Goal: Task Accomplishment & Management: Manage account settings

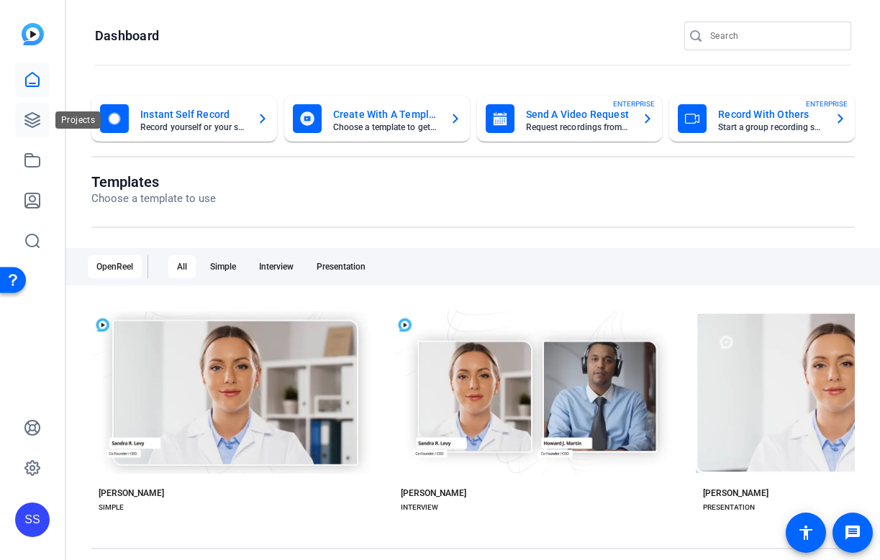
click at [37, 119] on icon at bounding box center [32, 119] width 17 height 17
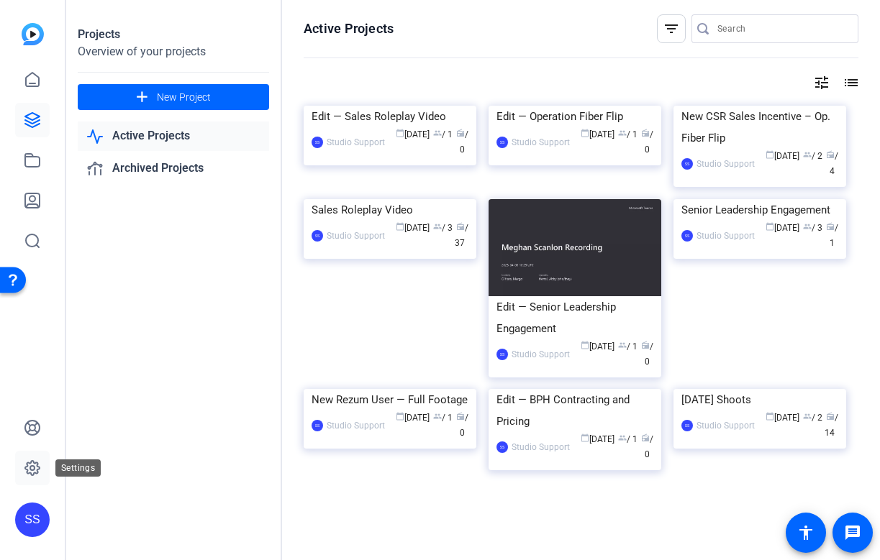
click at [33, 473] on icon at bounding box center [32, 468] width 14 height 14
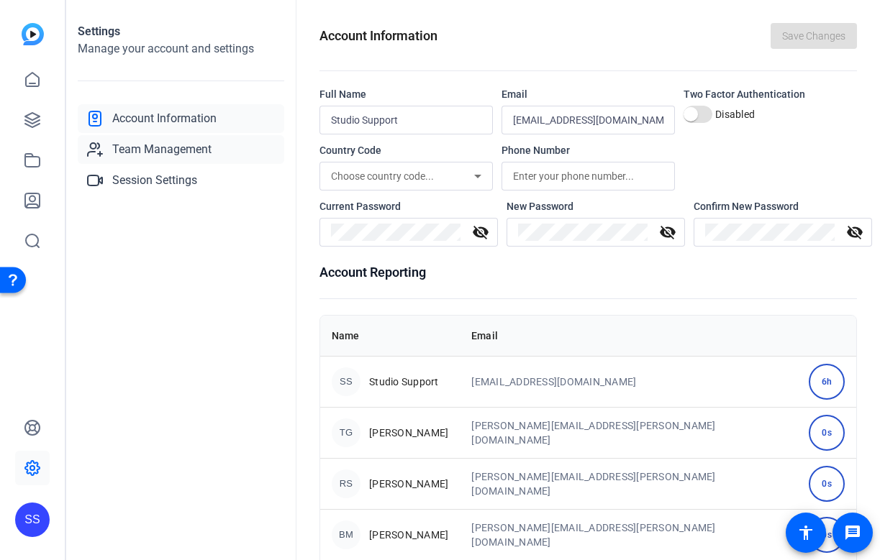
click at [195, 149] on span "Team Management" at bounding box center [161, 149] width 99 height 17
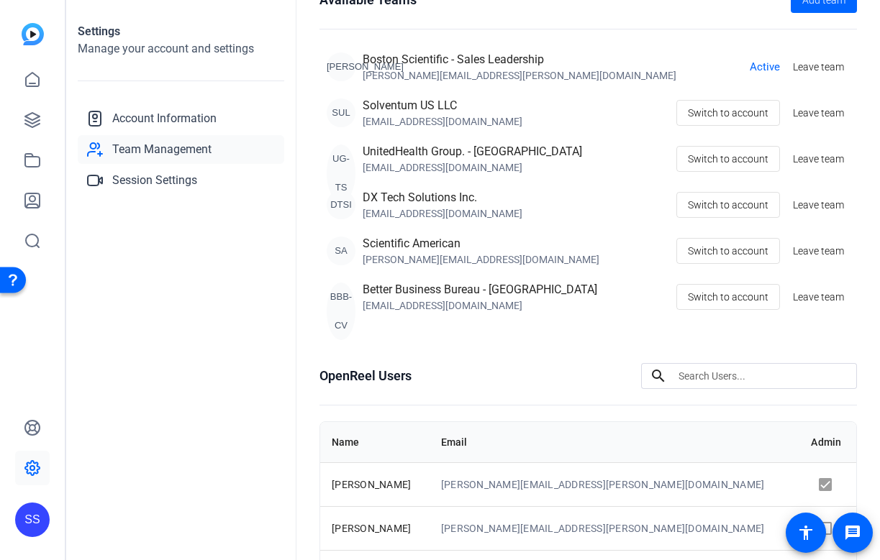
scroll to position [127, 0]
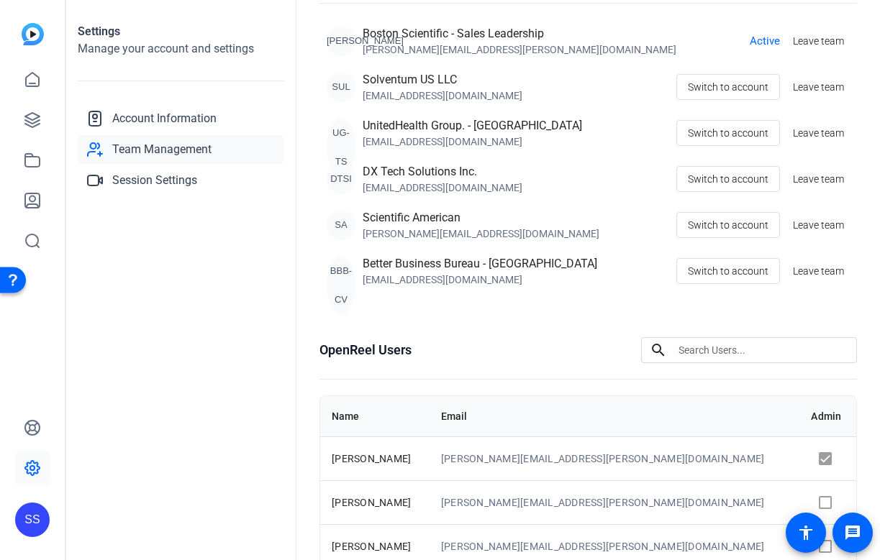
click at [35, 526] on div "SS" at bounding box center [32, 520] width 35 height 35
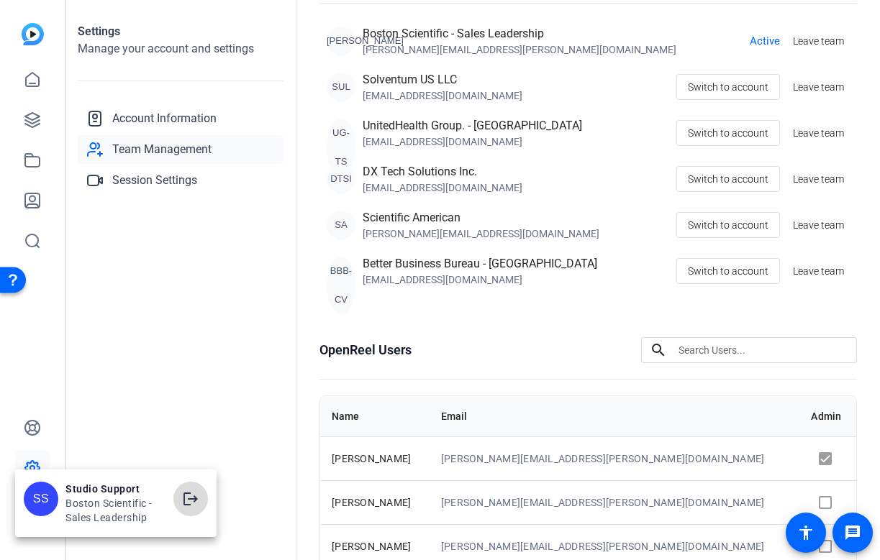
click at [188, 488] on span at bounding box center [190, 499] width 35 height 35
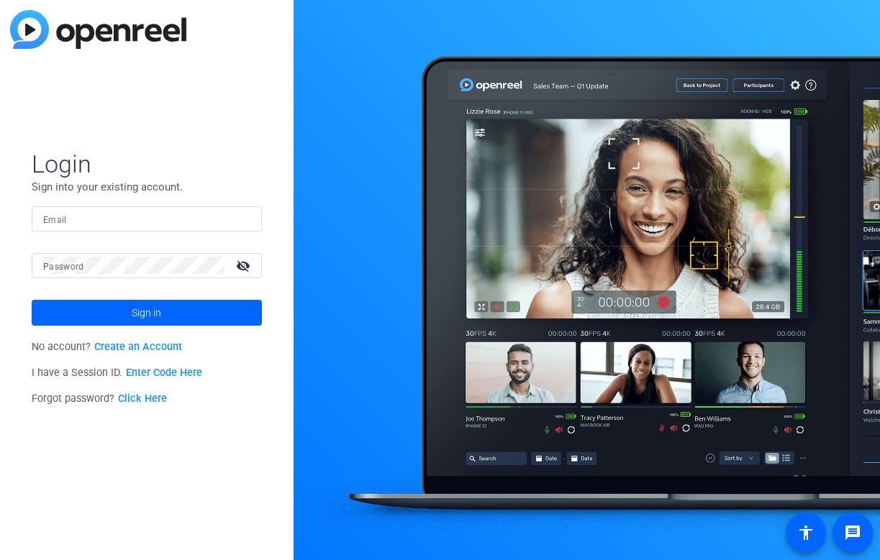
click at [236, 222] on div at bounding box center [146, 218] width 207 height 25
type input "studiosupport+3@openreel.com"
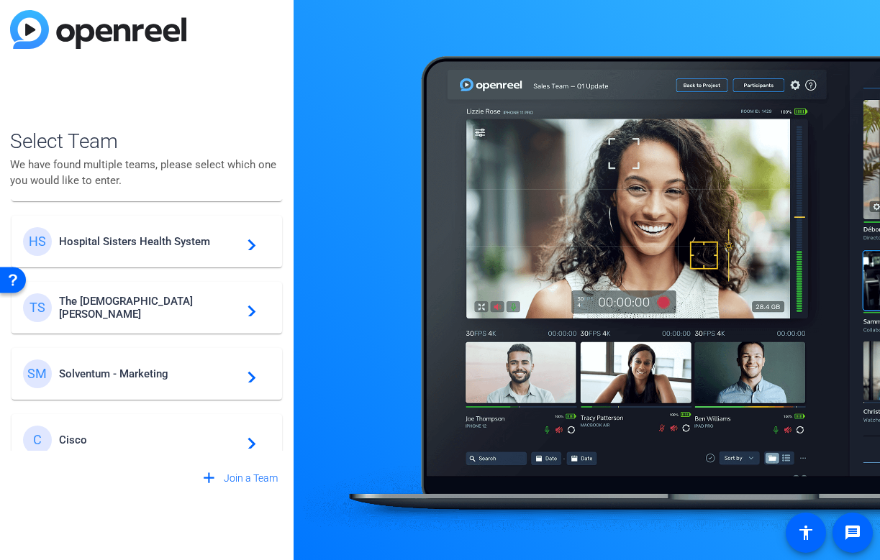
scroll to position [413, 0]
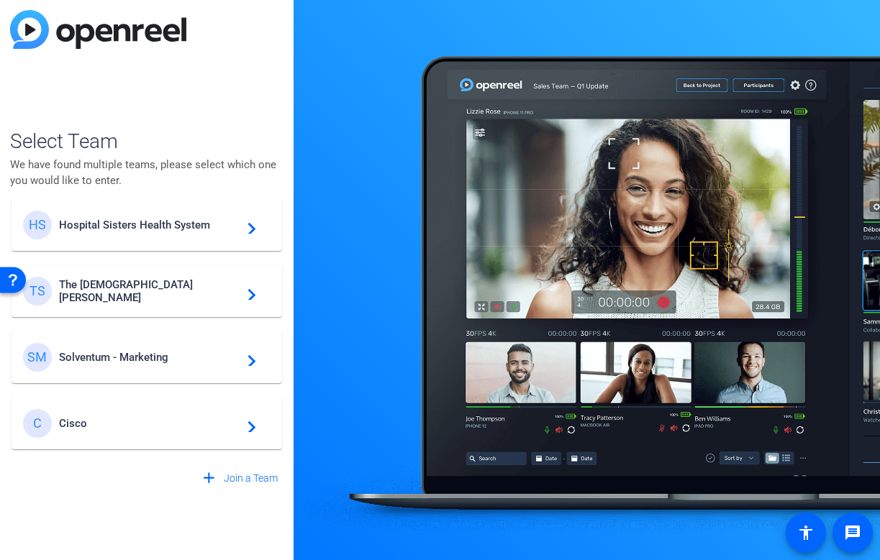
click at [142, 350] on div "SM Solventum - Marketing navigate_next" at bounding box center [146, 357] width 247 height 29
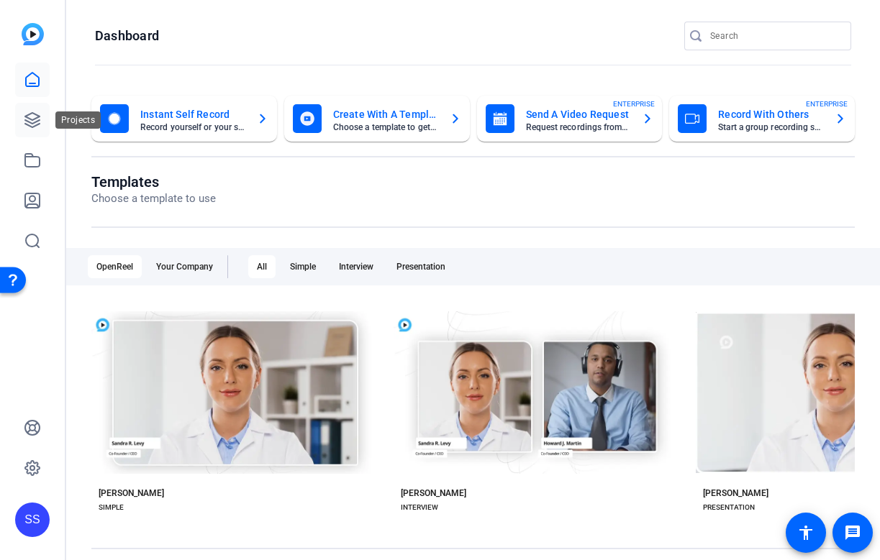
click at [39, 123] on icon at bounding box center [32, 120] width 14 height 14
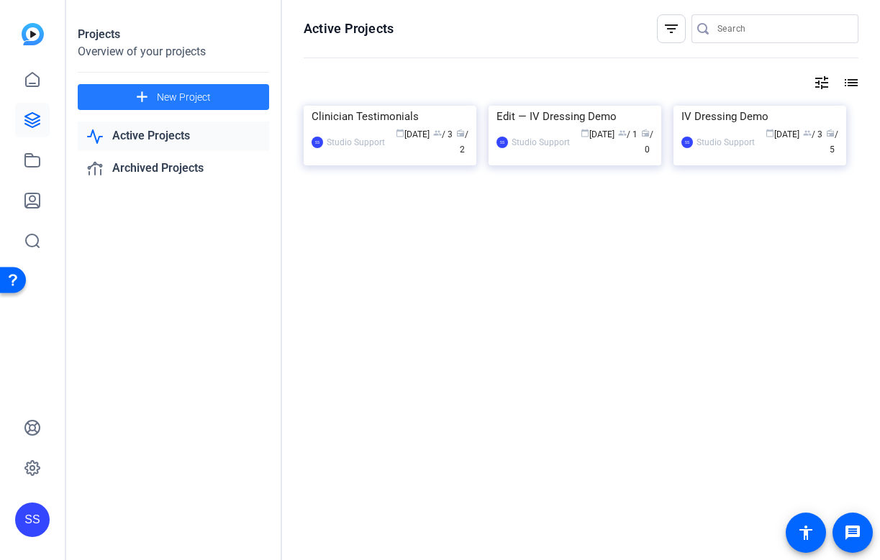
click at [217, 92] on span at bounding box center [173, 97] width 191 height 35
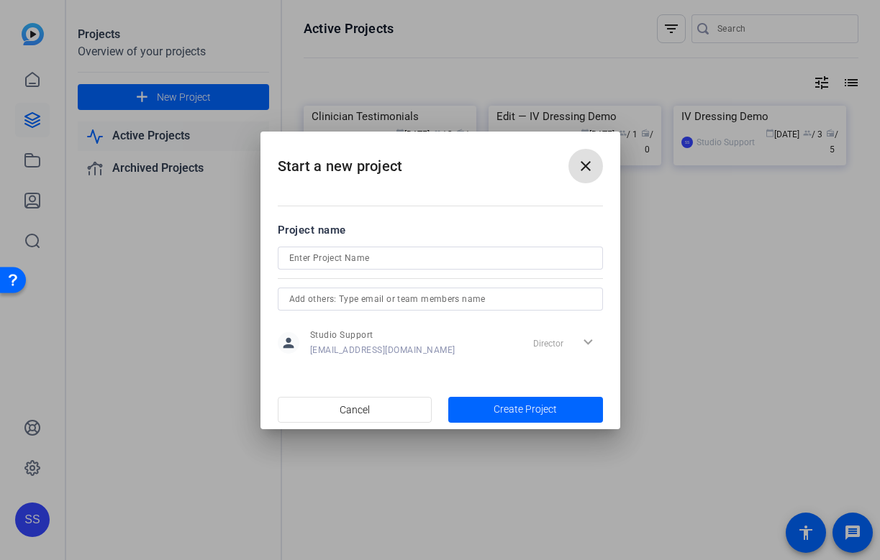
click at [418, 255] on input at bounding box center [440, 258] width 302 height 17
paste input "Cavilon Advanced"
type input "Cavilon Advanced Recording"
click at [534, 407] on span "Create Project" at bounding box center [524, 409] width 63 height 15
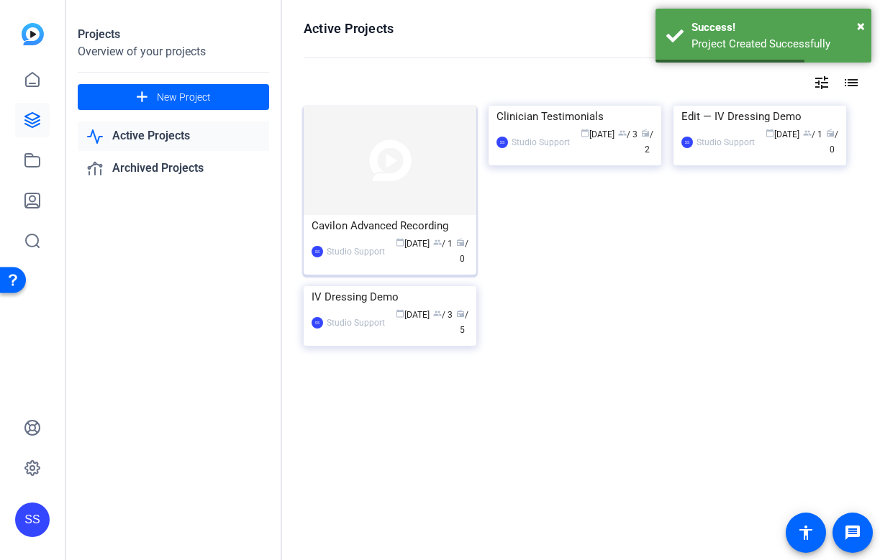
click at [391, 224] on div "Cavilon Advanced Recording" at bounding box center [389, 226] width 157 height 22
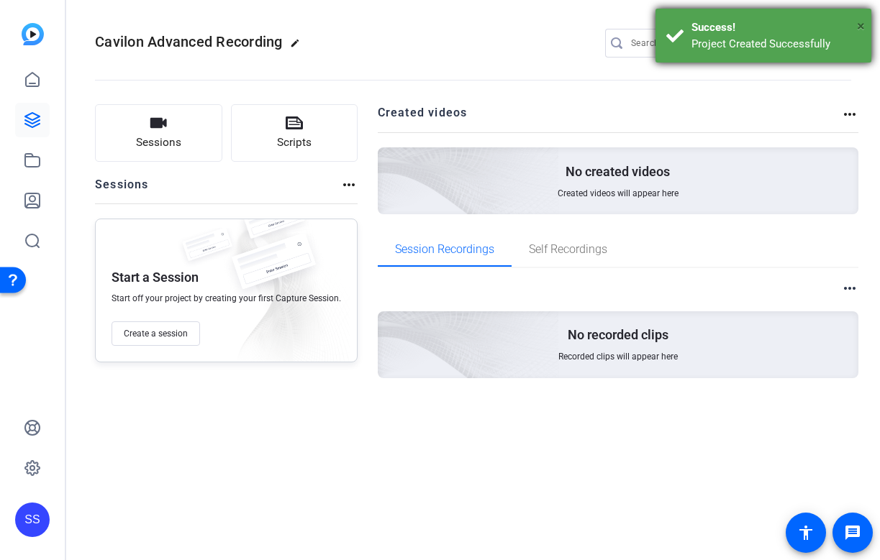
click at [859, 24] on span "×" at bounding box center [861, 25] width 8 height 17
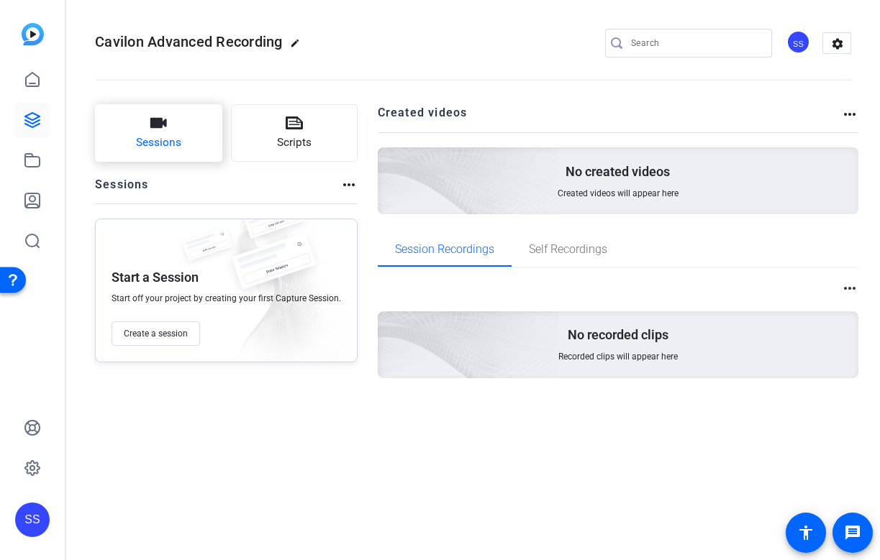
click at [162, 140] on span "Sessions" at bounding box center [158, 142] width 45 height 17
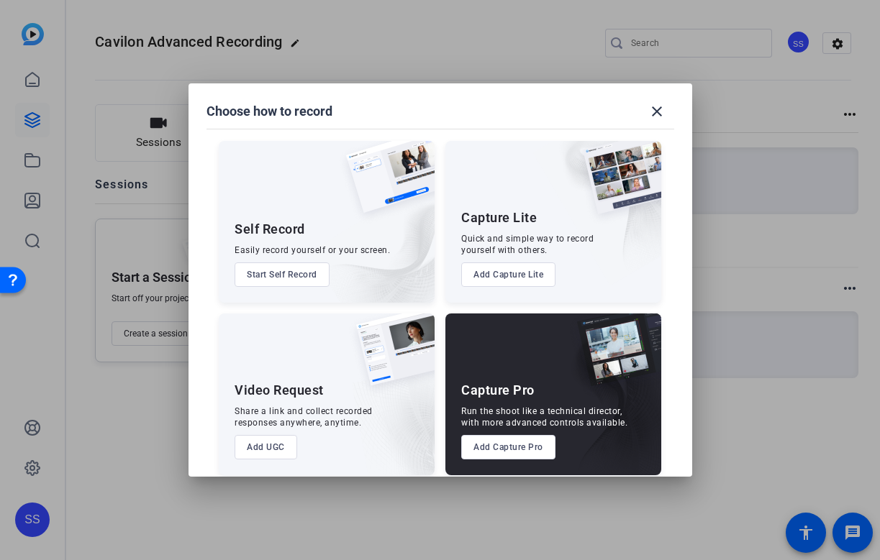
click at [515, 451] on button "Add Capture Pro" at bounding box center [508, 447] width 94 height 24
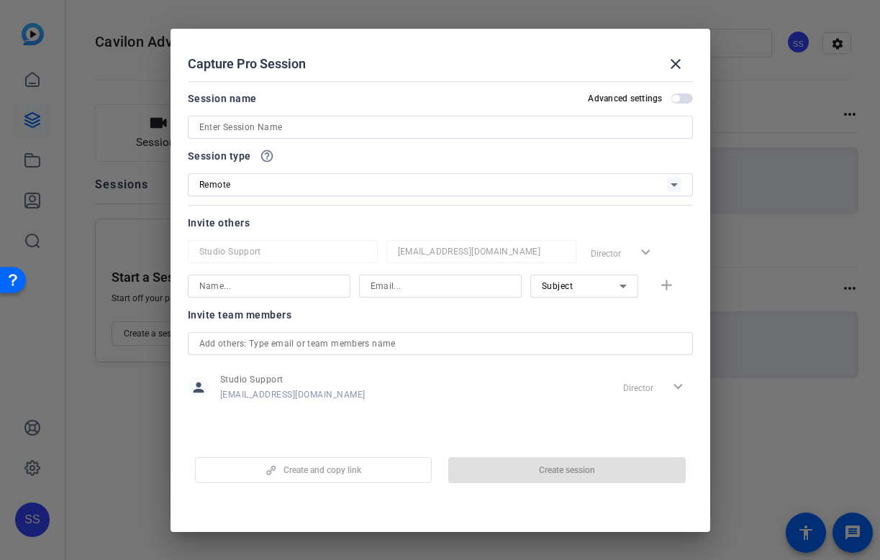
click at [424, 122] on input at bounding box center [440, 127] width 482 height 17
paste input "Cavilon Advanced"
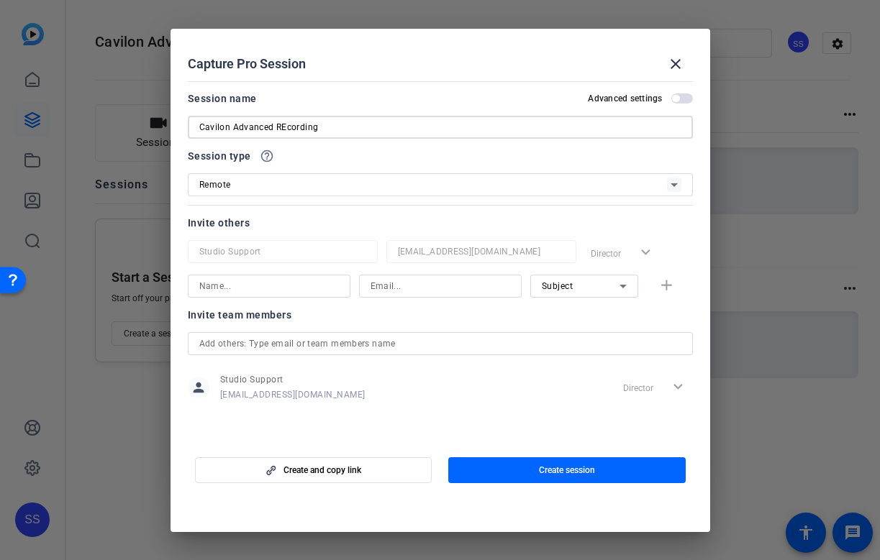
click at [283, 124] on input "Cavilon Advanced REcording" at bounding box center [440, 127] width 482 height 17
type input "Cavilon Advanced Recording"
click at [537, 466] on span "button" at bounding box center [566, 470] width 237 height 35
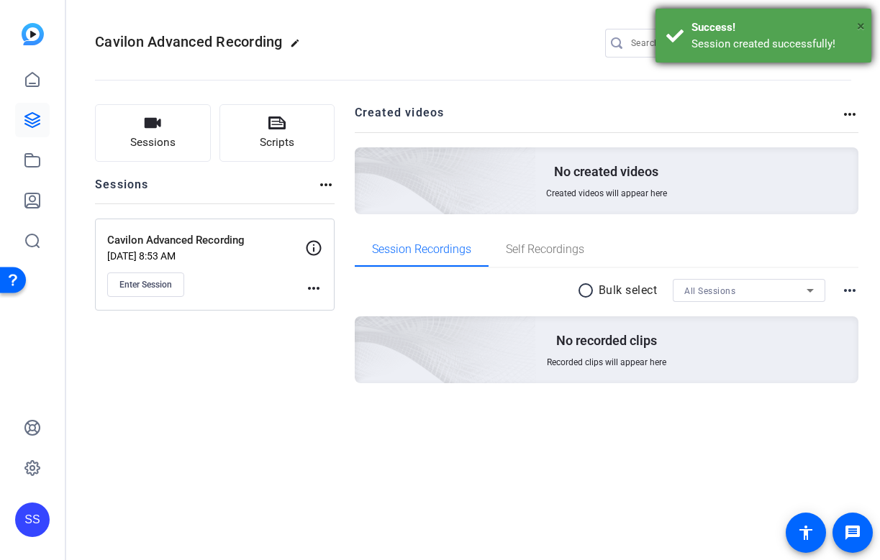
click at [860, 28] on span "×" at bounding box center [861, 25] width 8 height 17
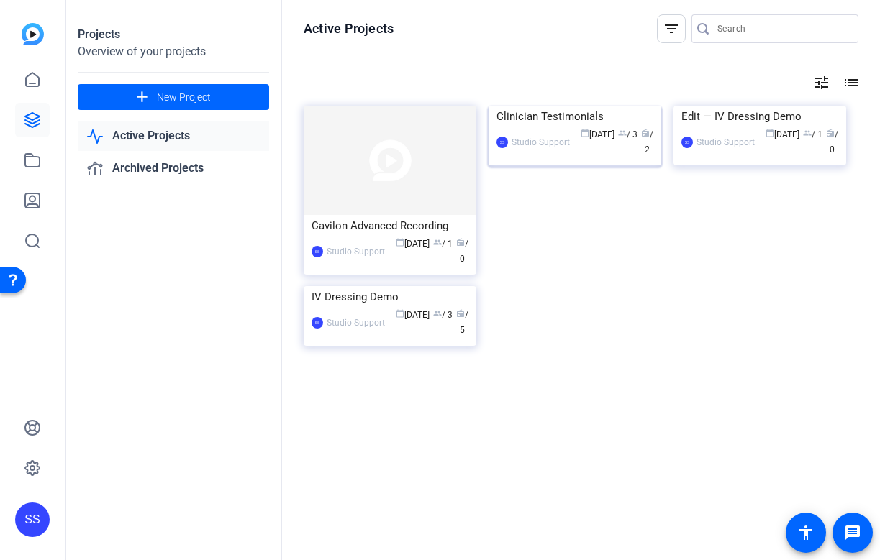
click at [579, 127] on div "Clinician Testimonials" at bounding box center [574, 117] width 157 height 22
click at [157, 172] on link "Archived Projects" at bounding box center [173, 168] width 191 height 29
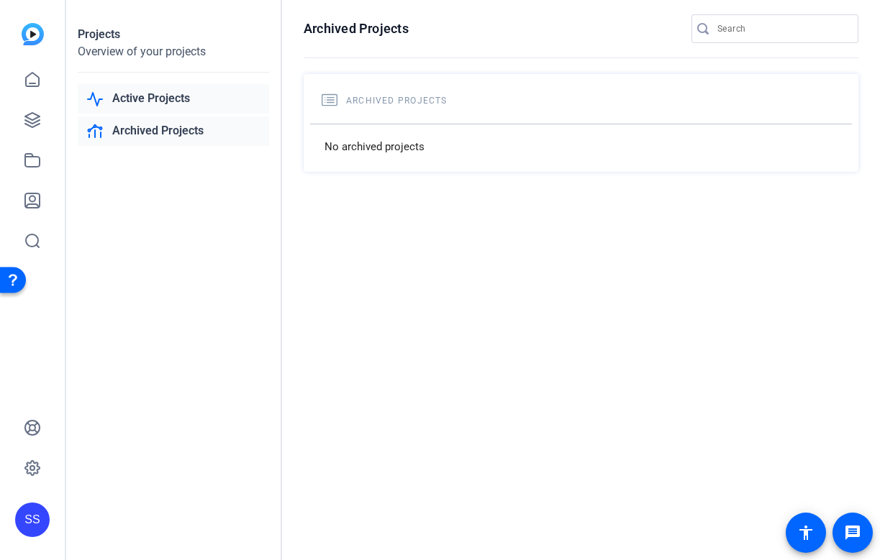
click at [139, 104] on link "Active Projects" at bounding box center [173, 98] width 191 height 29
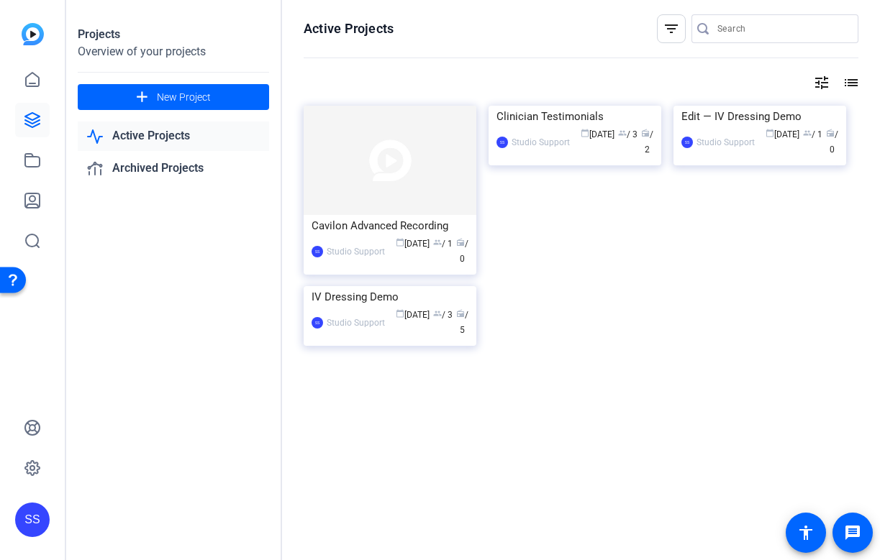
click at [32, 510] on div "SS" at bounding box center [32, 520] width 35 height 35
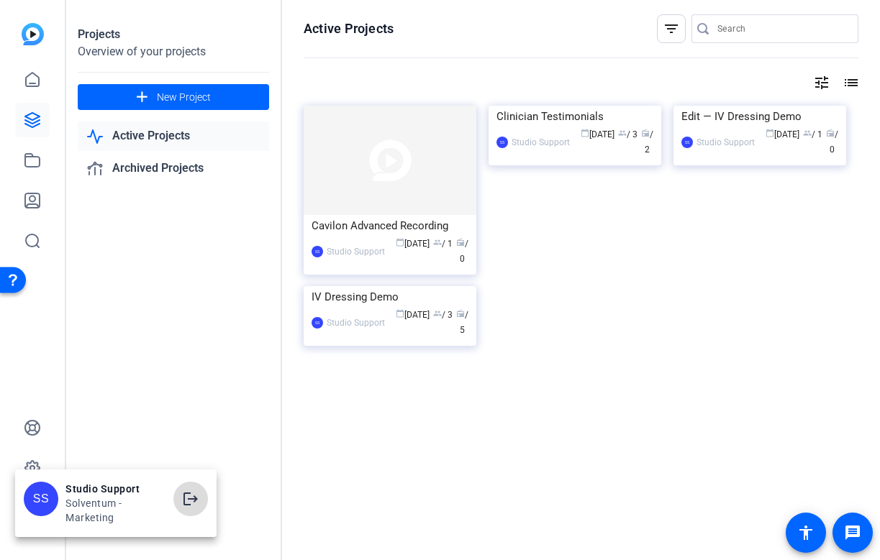
click at [186, 502] on mat-icon "logout" at bounding box center [190, 498] width 17 height 17
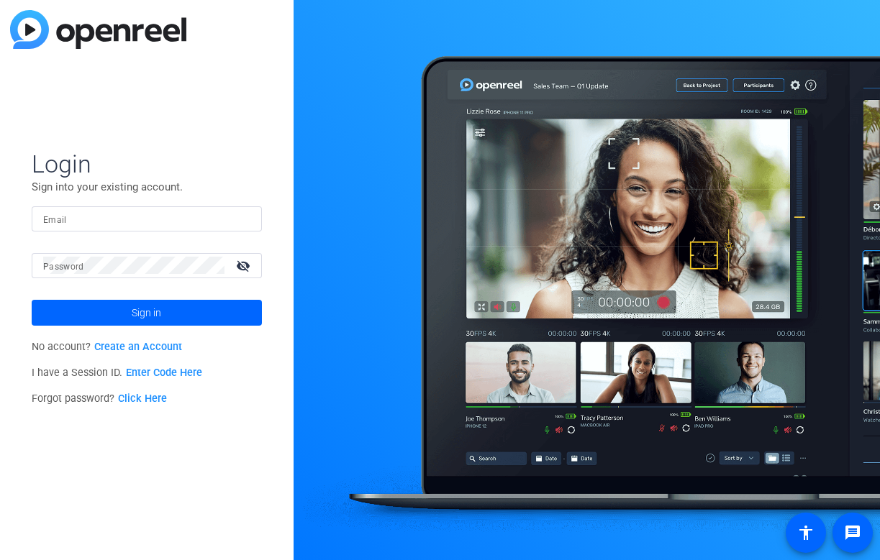
click at [204, 219] on input "Email" at bounding box center [146, 218] width 207 height 17
click at [236, 217] on img at bounding box center [238, 218] width 10 height 17
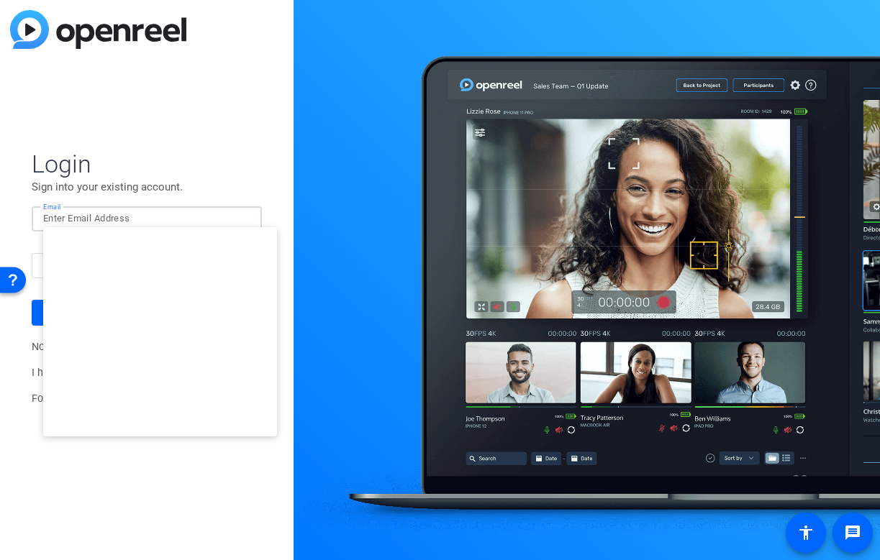
type input "[EMAIL_ADDRESS][DOMAIN_NAME]"
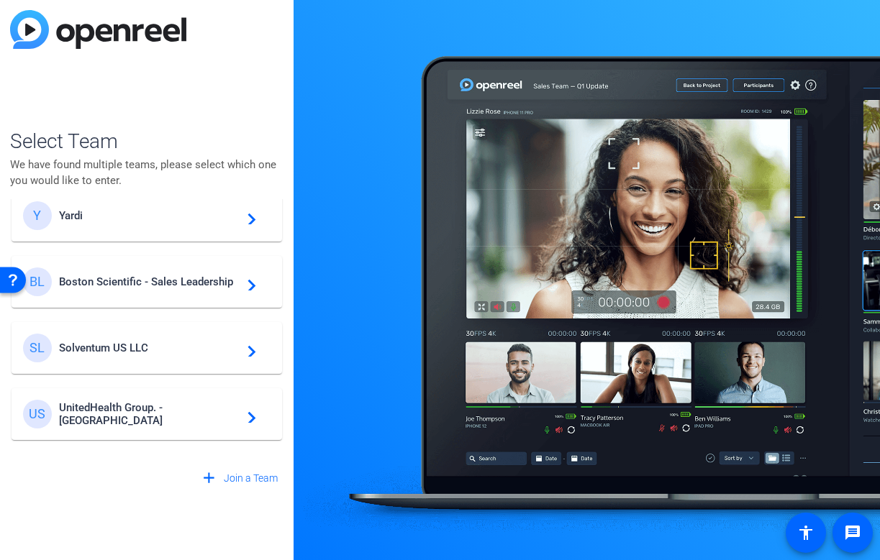
scroll to position [222, 0]
click at [181, 348] on span "Solventum US LLC" at bounding box center [149, 350] width 180 height 13
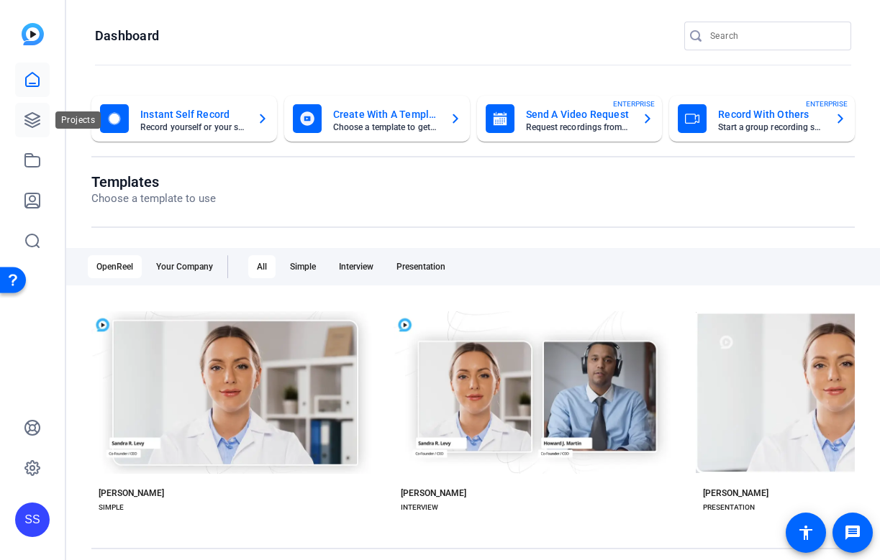
click at [29, 114] on icon at bounding box center [32, 120] width 14 height 14
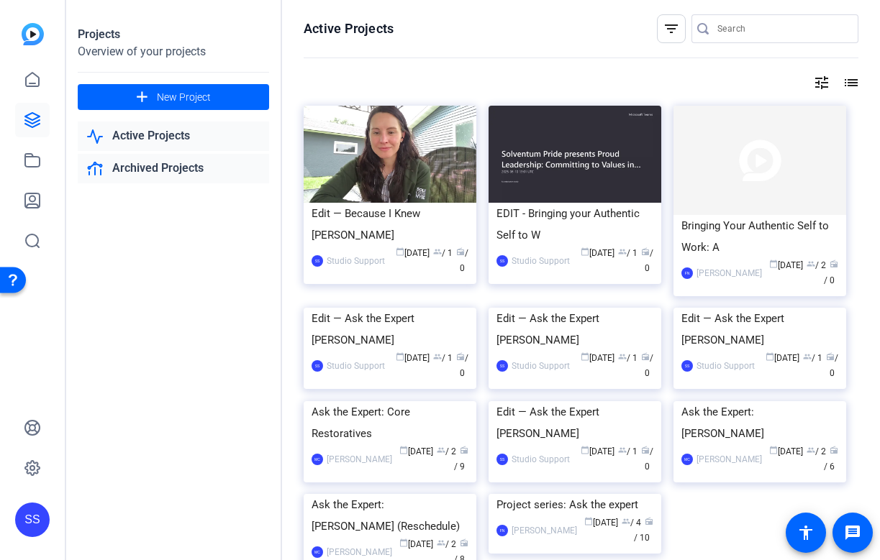
click at [168, 169] on link "Archived Projects" at bounding box center [173, 168] width 191 height 29
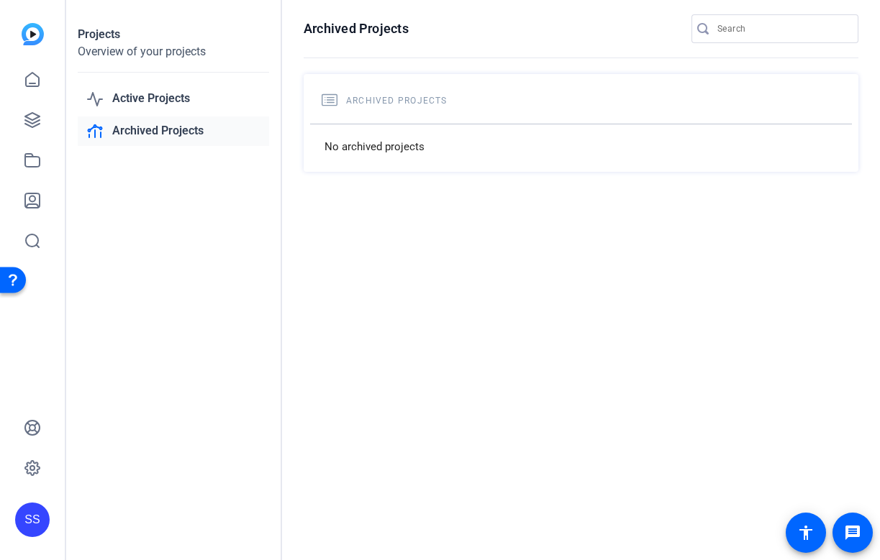
click at [25, 528] on div "SS" at bounding box center [32, 520] width 35 height 35
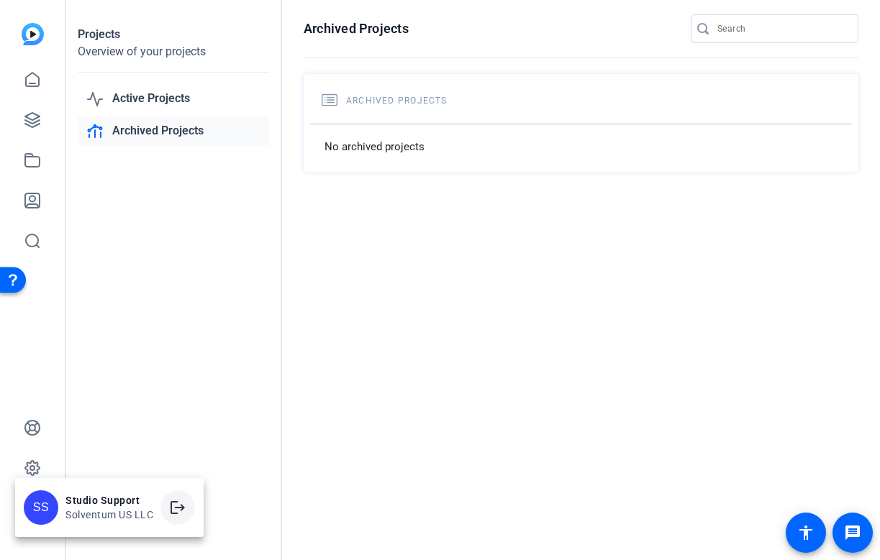
click at [179, 508] on mat-icon "logout" at bounding box center [177, 507] width 17 height 17
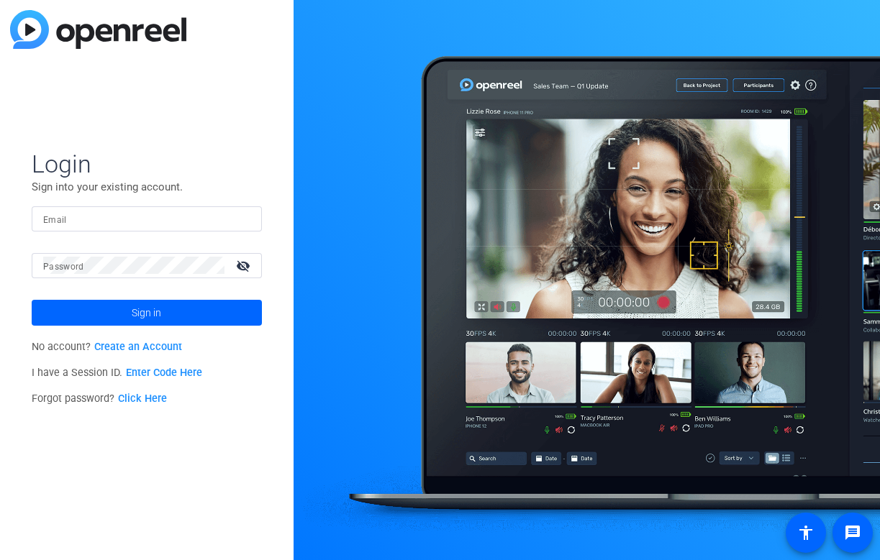
click at [201, 211] on input "Email" at bounding box center [146, 218] width 207 height 17
click at [239, 225] on img at bounding box center [238, 218] width 10 height 17
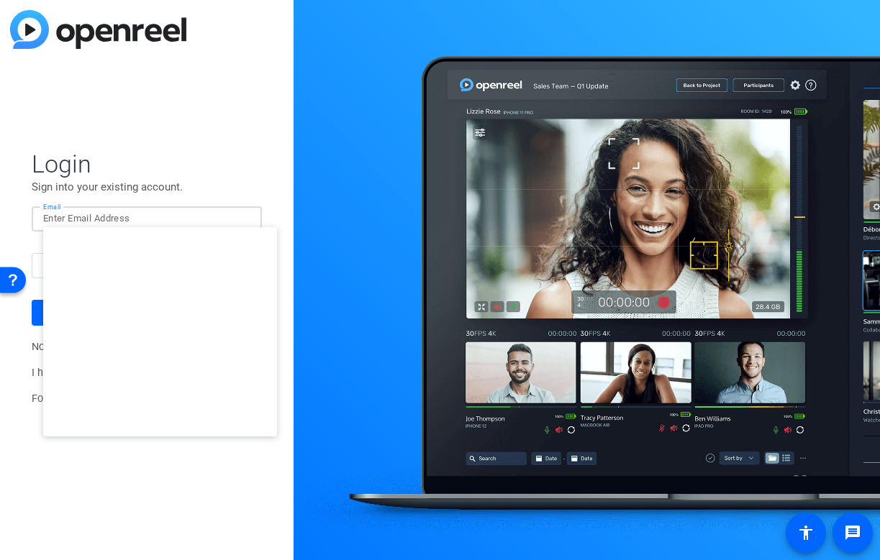
type input "studiosupport+3@openreel.com"
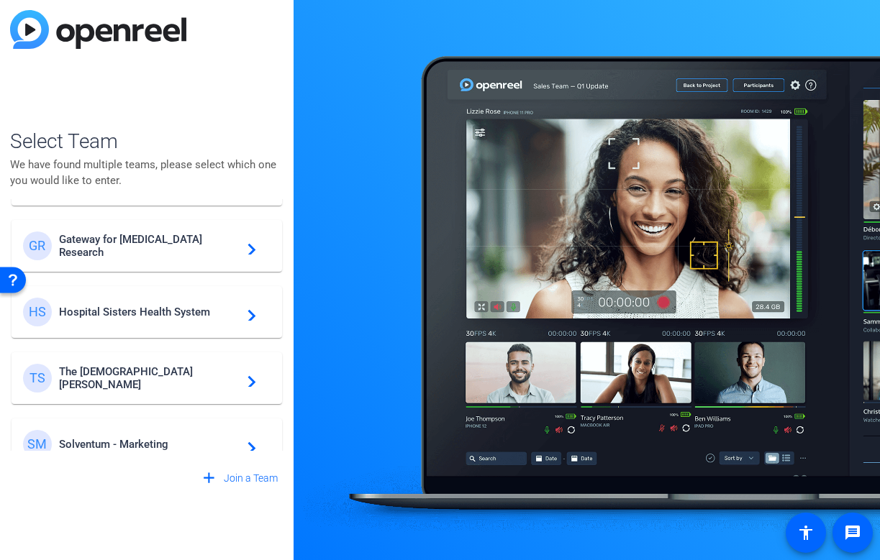
scroll to position [329, 0]
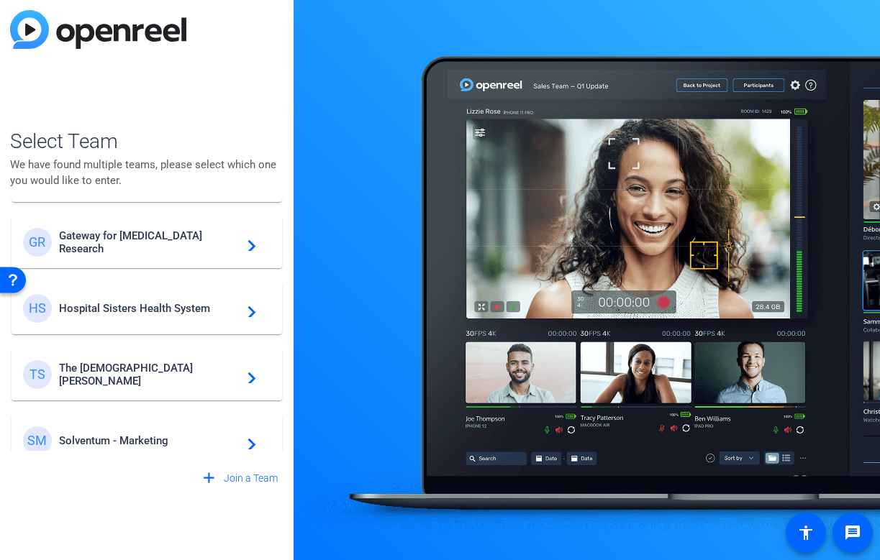
click at [203, 438] on span "Solventum - Marketing" at bounding box center [149, 440] width 180 height 13
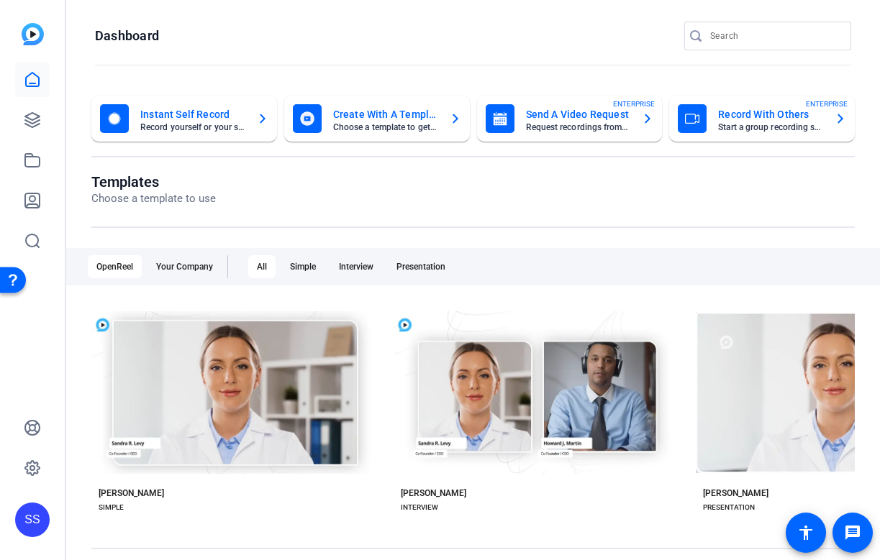
click at [35, 102] on div at bounding box center [32, 161] width 35 height 196
click at [32, 115] on icon at bounding box center [32, 119] width 17 height 17
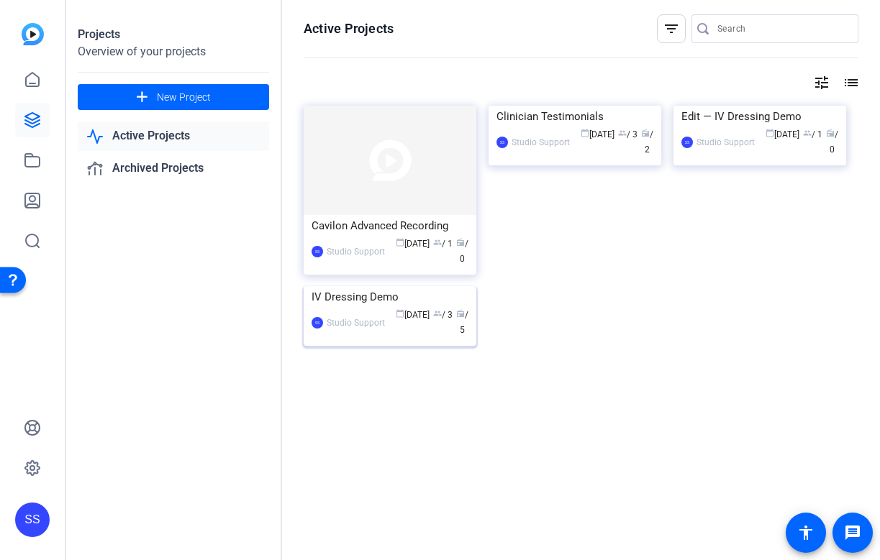
click at [450, 286] on img at bounding box center [389, 286] width 173 height 0
click at [516, 127] on div "Clinician Testimonials" at bounding box center [574, 117] width 157 height 22
click at [526, 127] on div "Clinician Testimonials" at bounding box center [574, 117] width 157 height 22
click at [413, 224] on div "Cavilon Advanced Recording" at bounding box center [389, 226] width 157 height 22
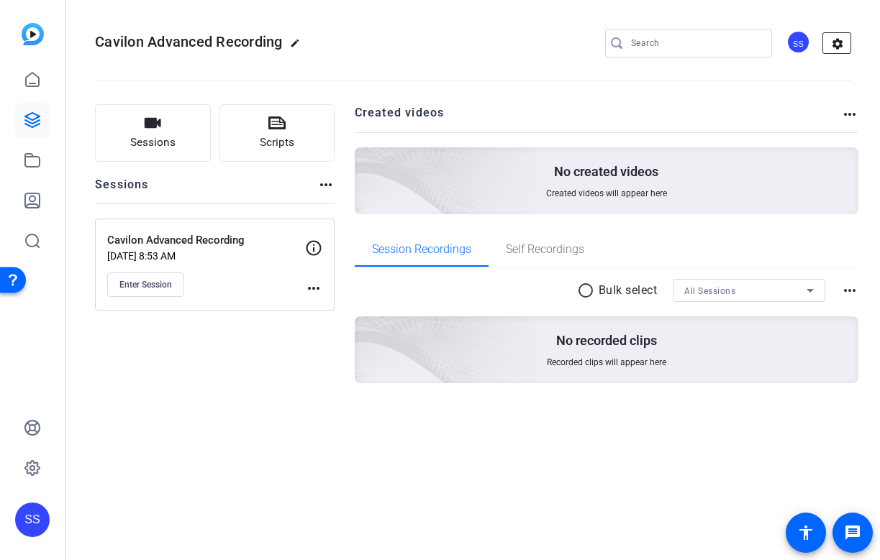
click at [851, 39] on mat-icon "settings" at bounding box center [837, 44] width 29 height 22
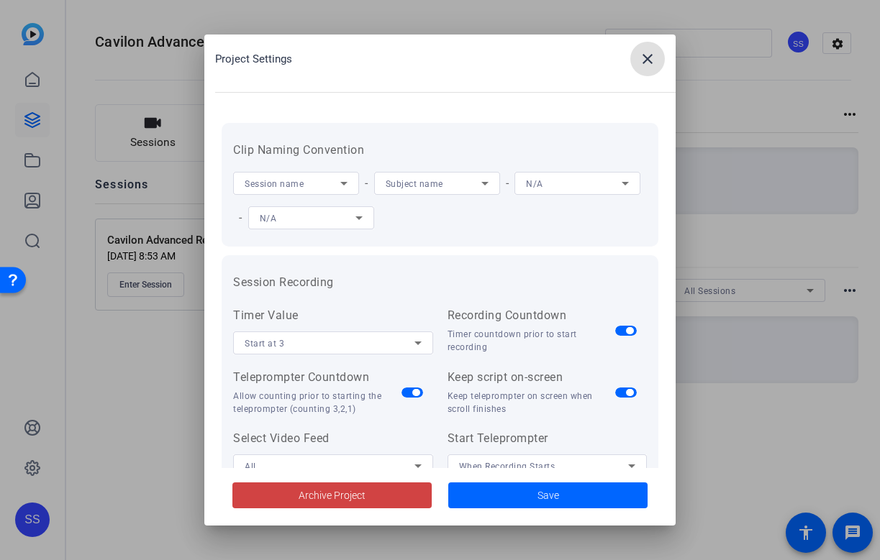
click at [662, 64] on span at bounding box center [647, 59] width 35 height 35
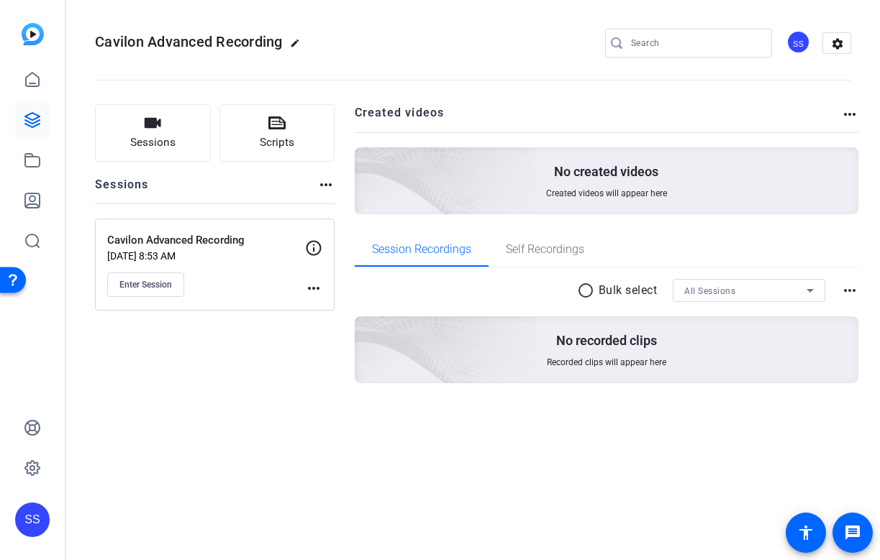
click at [299, 48] on mat-icon "edit" at bounding box center [298, 46] width 17 height 17
click at [177, 29] on div "Cavilon Advanced Recording check_circle clear SS settings" at bounding box center [473, 43] width 756 height 109
click at [176, 38] on input "Cavilon Advanced Recording" at bounding box center [153, 43] width 94 height 17
type input "Cavilon Advanced Recording delete"
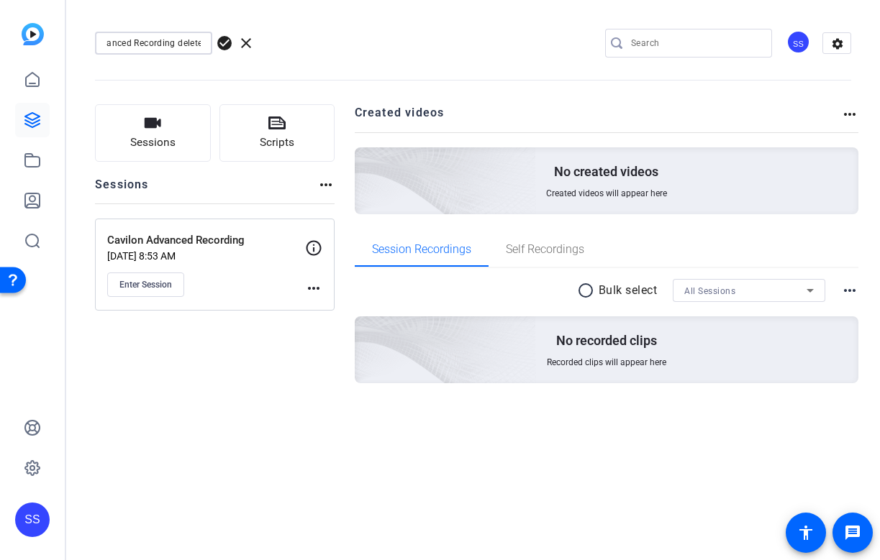
click at [224, 39] on span "check_circle" at bounding box center [224, 43] width 17 height 17
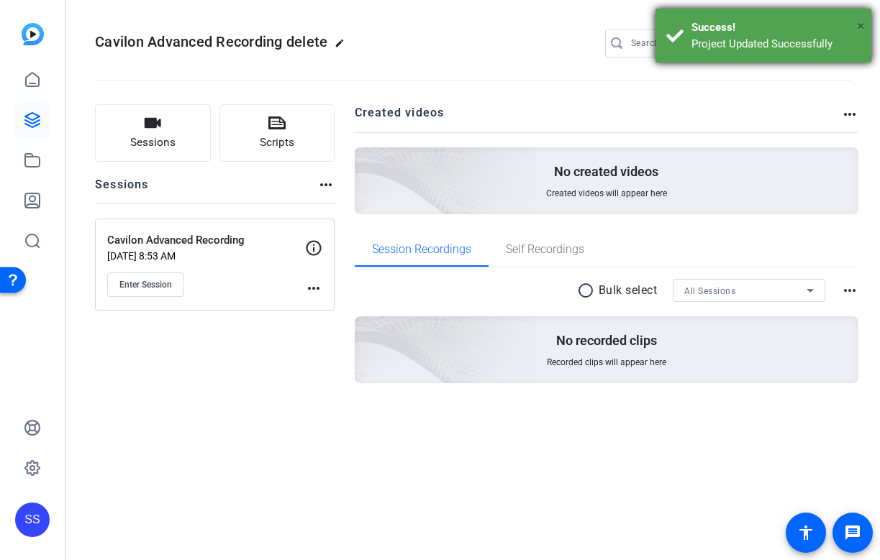
click at [858, 27] on span "×" at bounding box center [861, 25] width 8 height 17
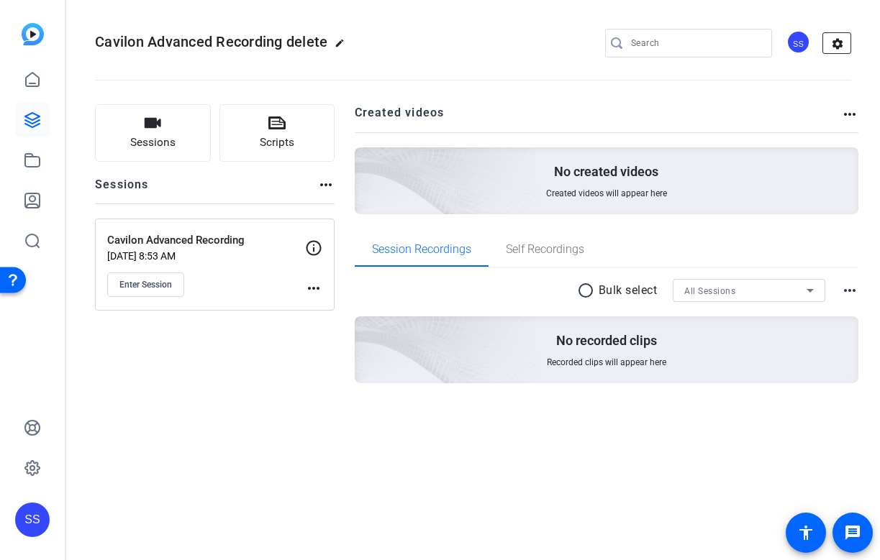
click at [842, 42] on mat-icon "settings" at bounding box center [837, 44] width 29 height 22
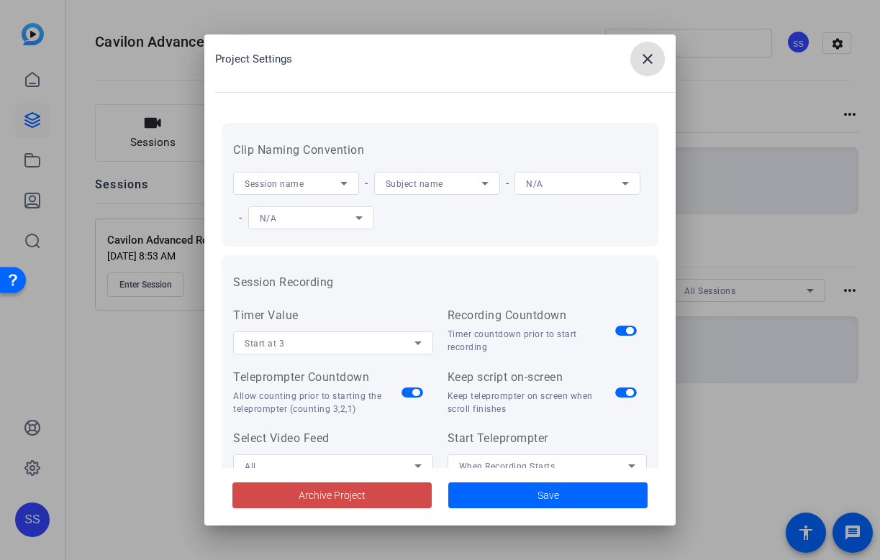
click at [365, 496] on span at bounding box center [331, 495] width 199 height 35
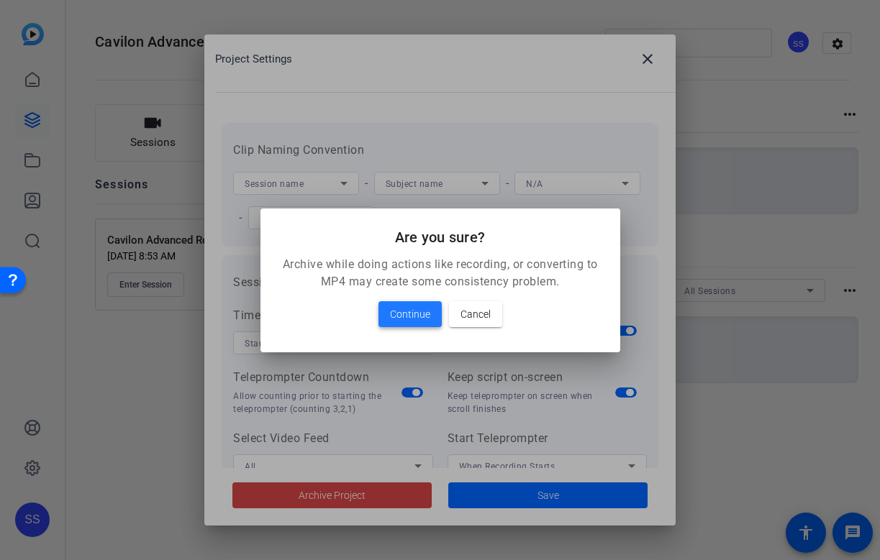
click at [390, 321] on span "Continue" at bounding box center [410, 314] width 40 height 17
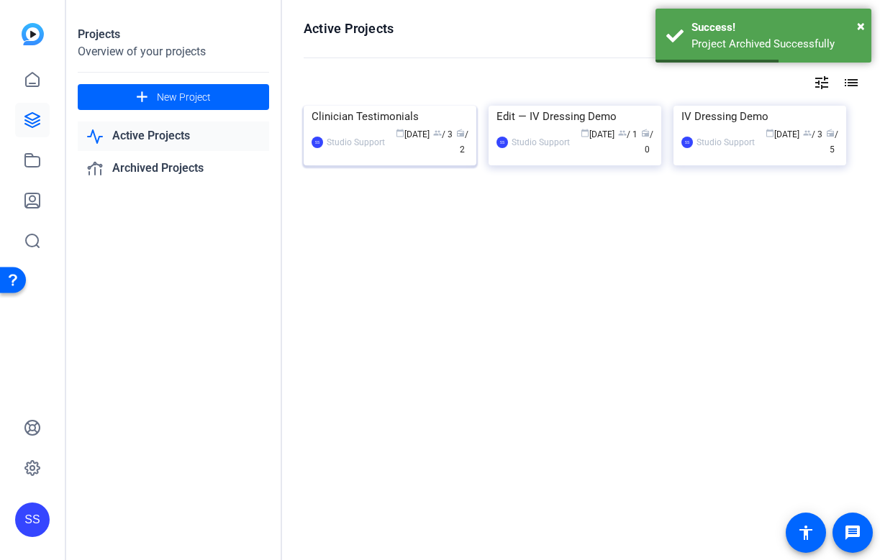
click at [412, 127] on div "Clinician Testimonials" at bounding box center [389, 117] width 157 height 22
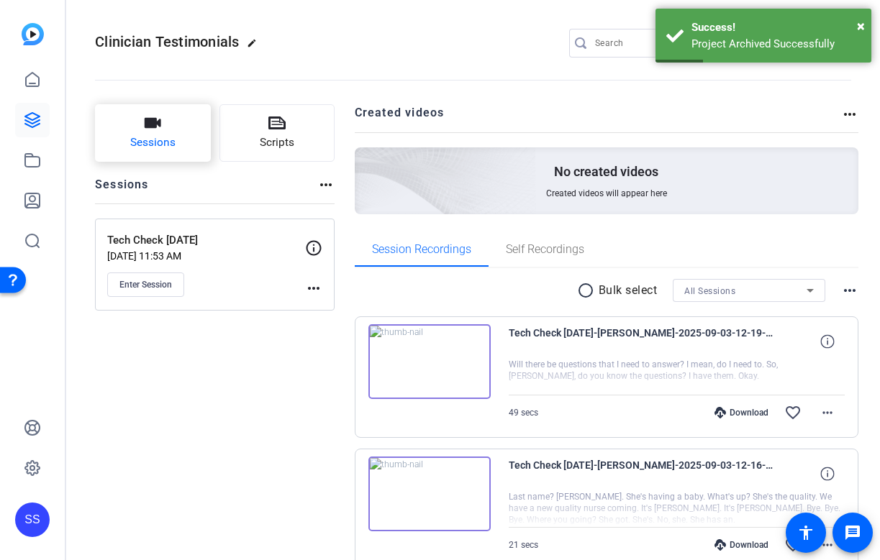
click at [144, 122] on icon "button" at bounding box center [152, 122] width 17 height 17
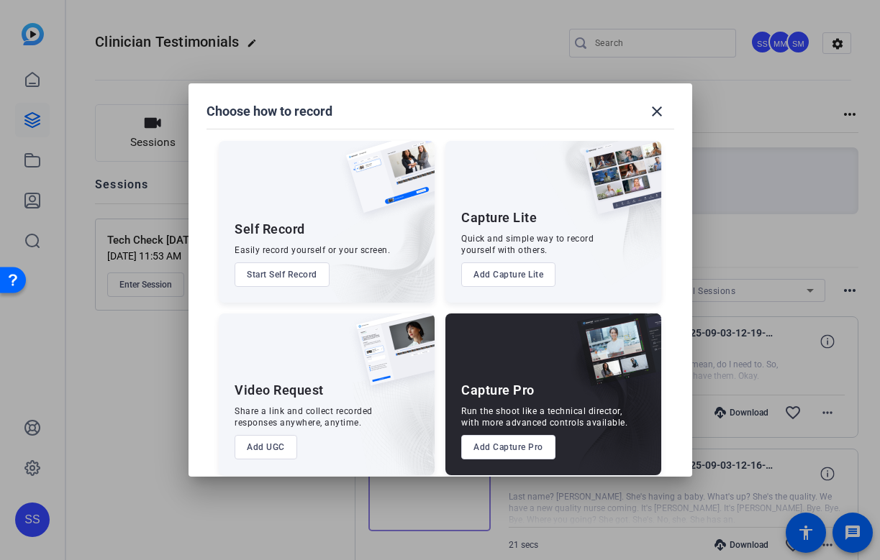
click at [488, 448] on button "Add Capture Pro" at bounding box center [508, 447] width 94 height 24
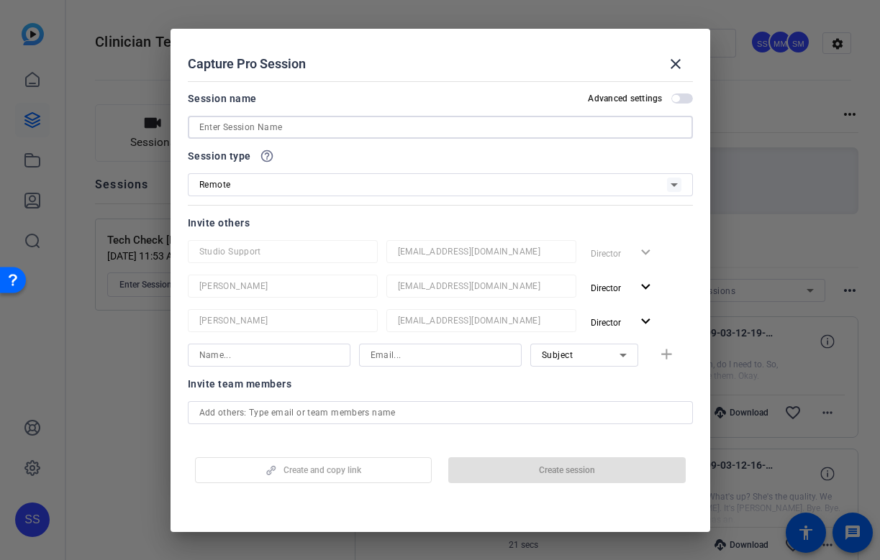
click at [349, 121] on input at bounding box center [440, 127] width 482 height 17
paste input "918415174"
type input "918415174"
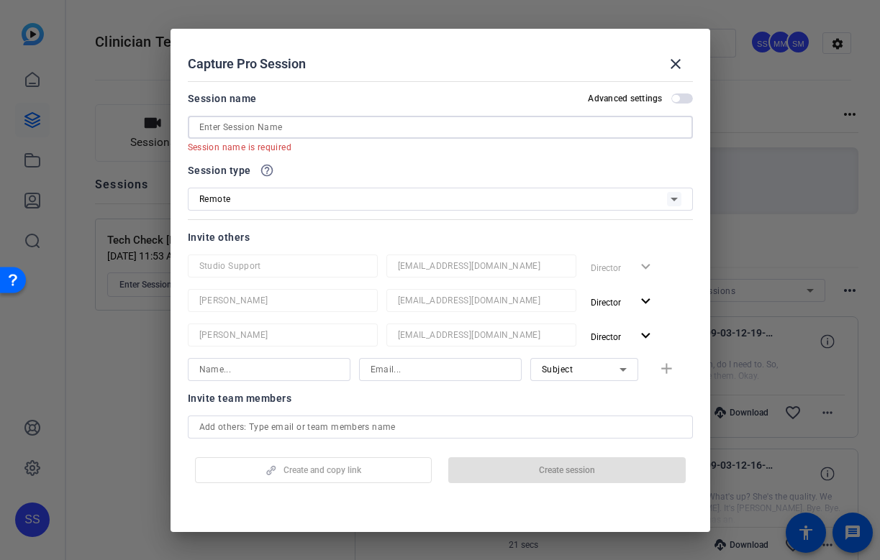
paste input "918415174"
type input "918415174"
paste input "Cavilon Advanced"
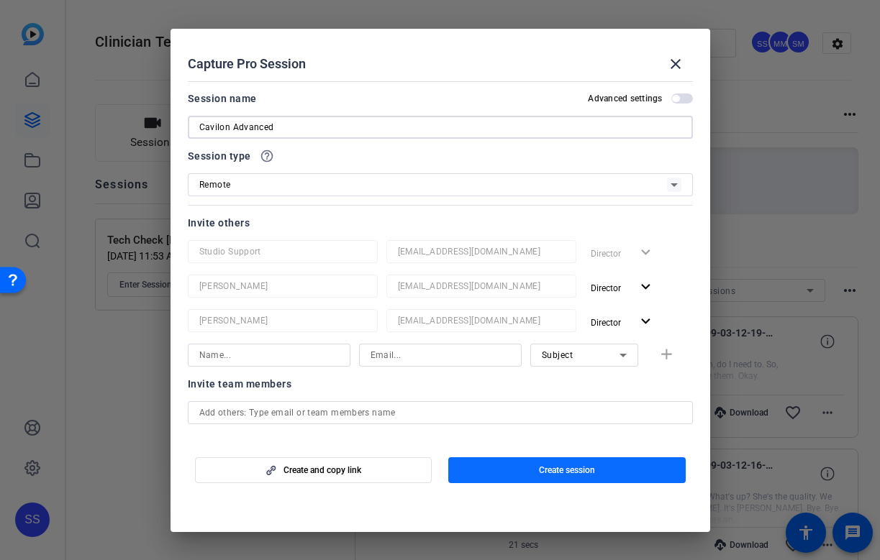
type input "Cavilon Advanced"
click at [525, 473] on span "button" at bounding box center [566, 470] width 237 height 35
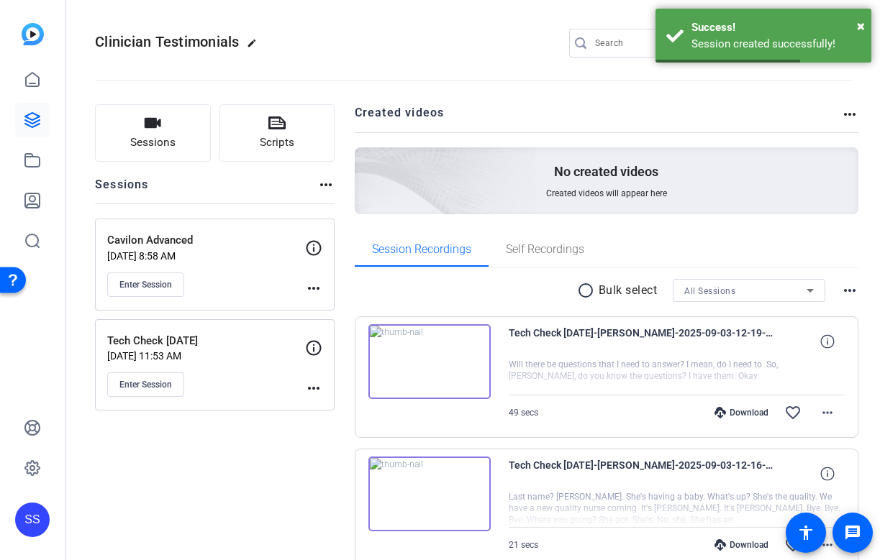
click at [316, 290] on mat-icon "more_horiz" at bounding box center [313, 288] width 17 height 17
click at [323, 309] on span "Edit Session" at bounding box center [348, 309] width 65 height 17
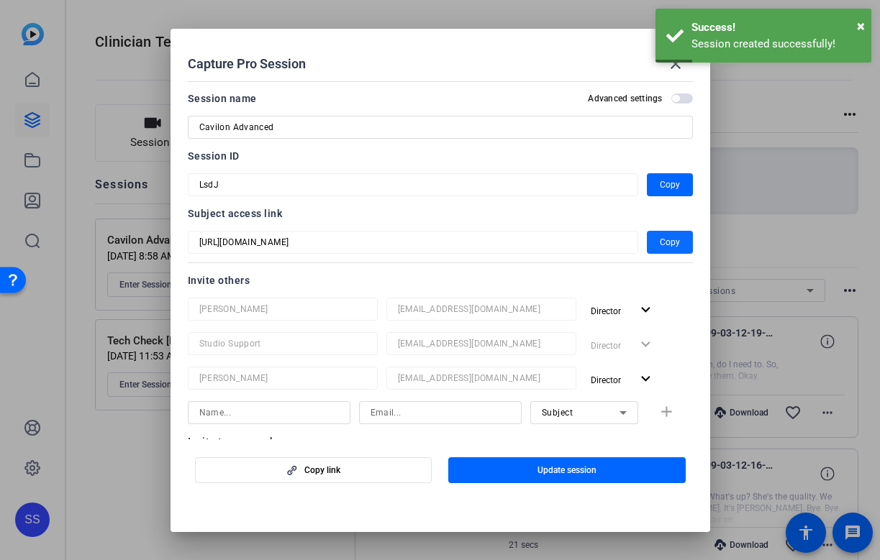
click at [663, 241] on span "Copy" at bounding box center [669, 242] width 20 height 17
